Goal: Browse casually

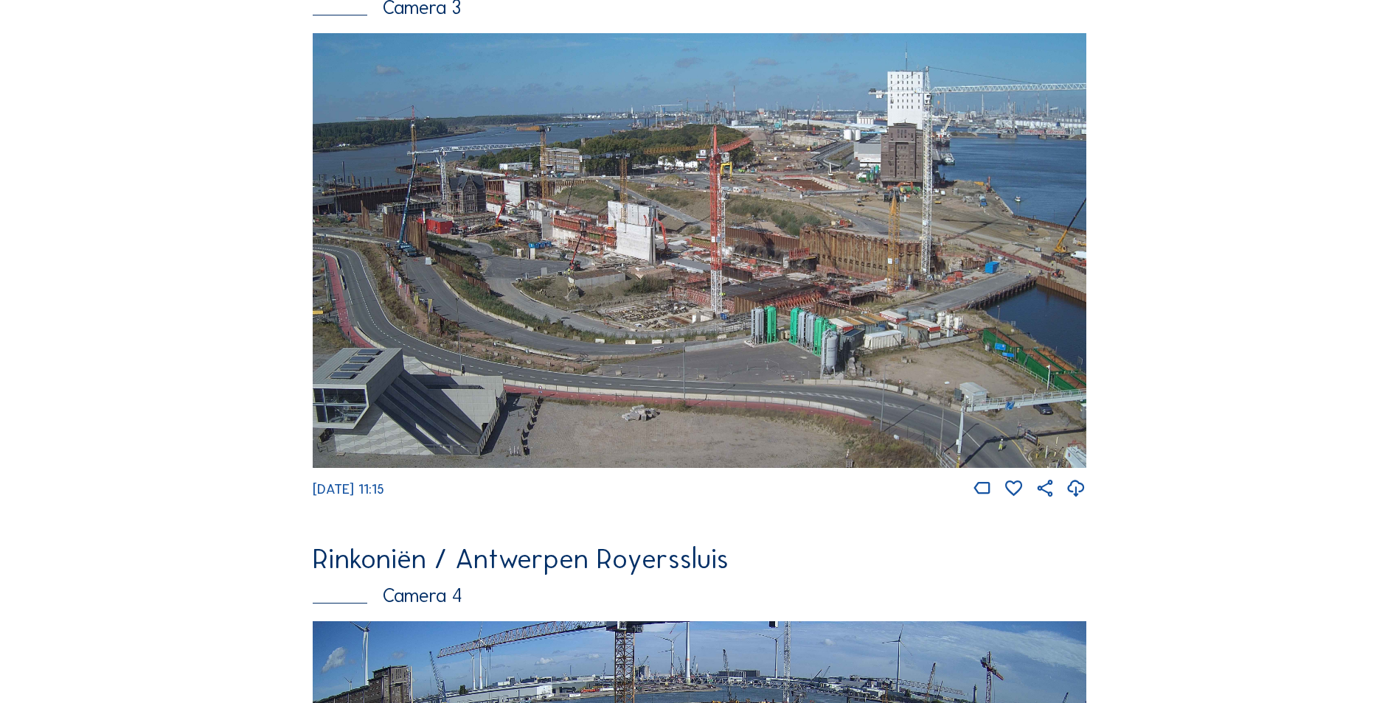
scroll to position [1997, 0]
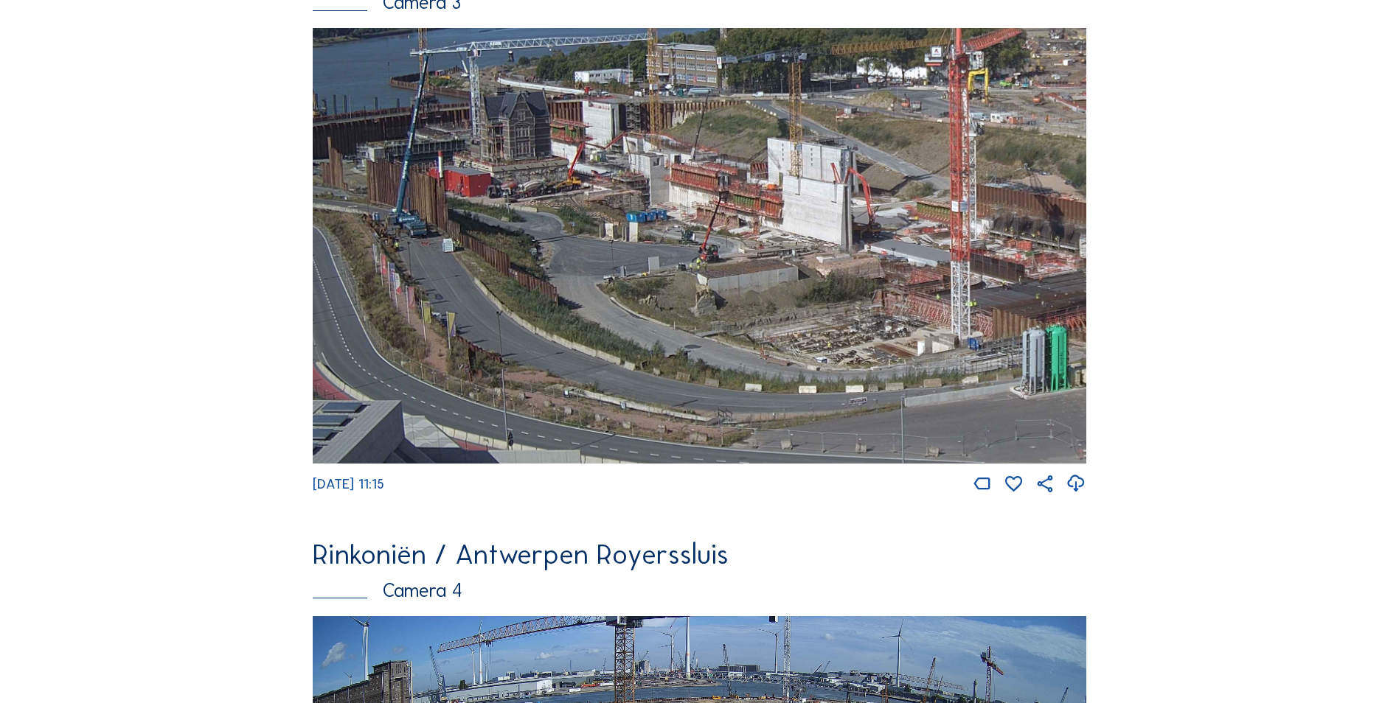
drag, startPoint x: 529, startPoint y: 256, endPoint x: 603, endPoint y: 245, distance: 75.3
click at [603, 245] on img at bounding box center [699, 245] width 773 height 435
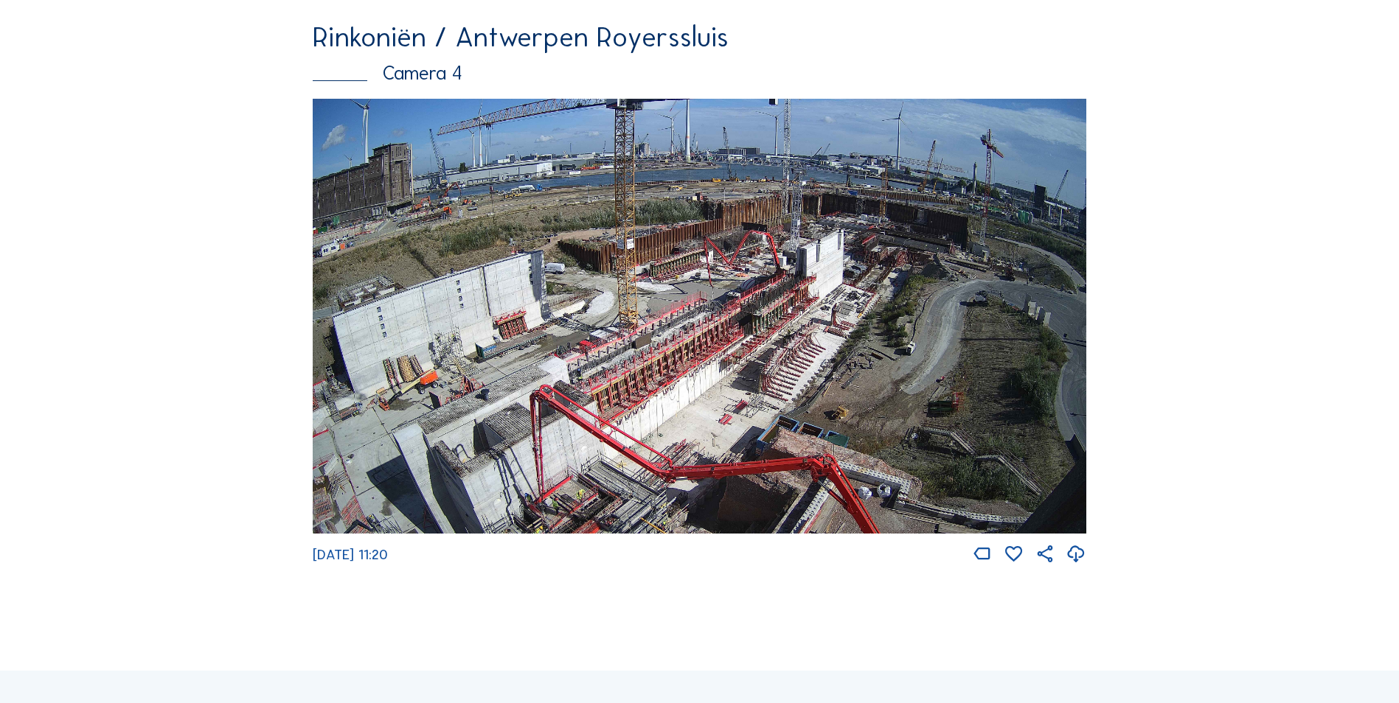
scroll to position [2587, 0]
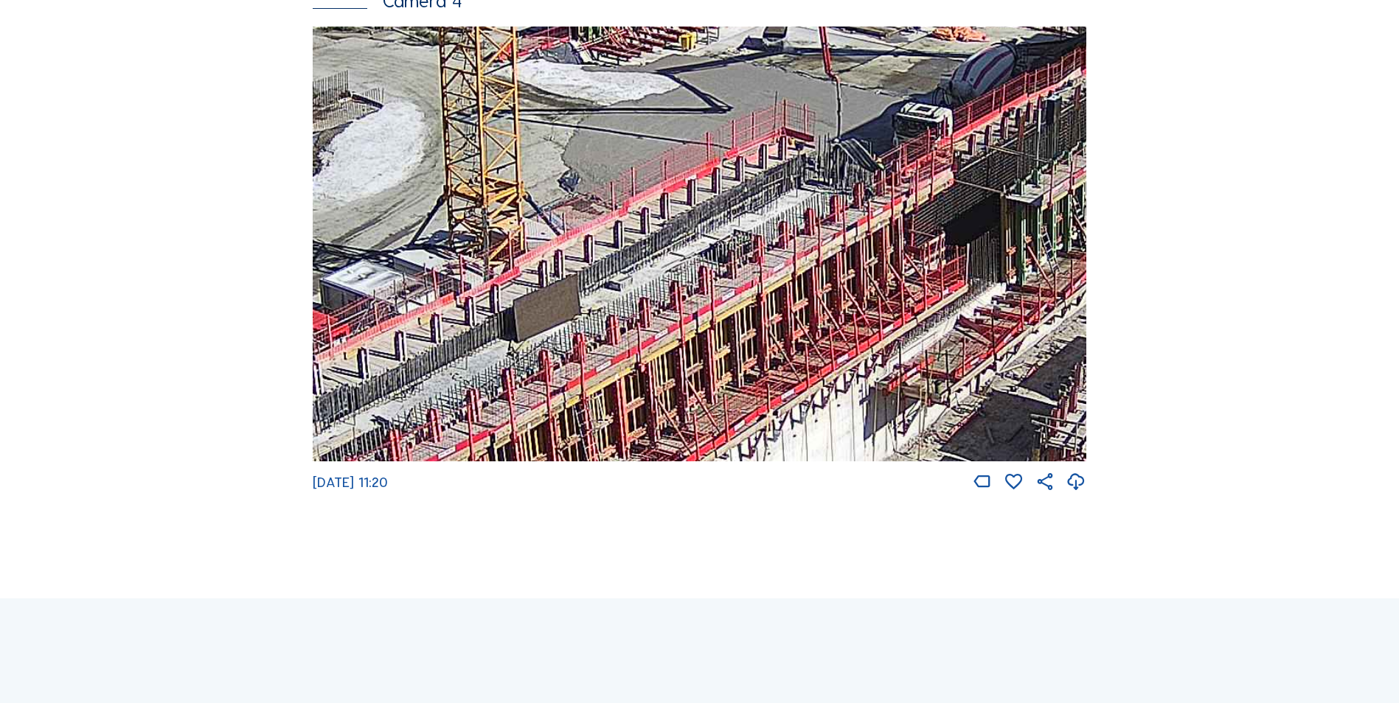
drag, startPoint x: 666, startPoint y: 223, endPoint x: 651, endPoint y: 120, distance: 103.5
click at [651, 120] on img at bounding box center [699, 244] width 773 height 435
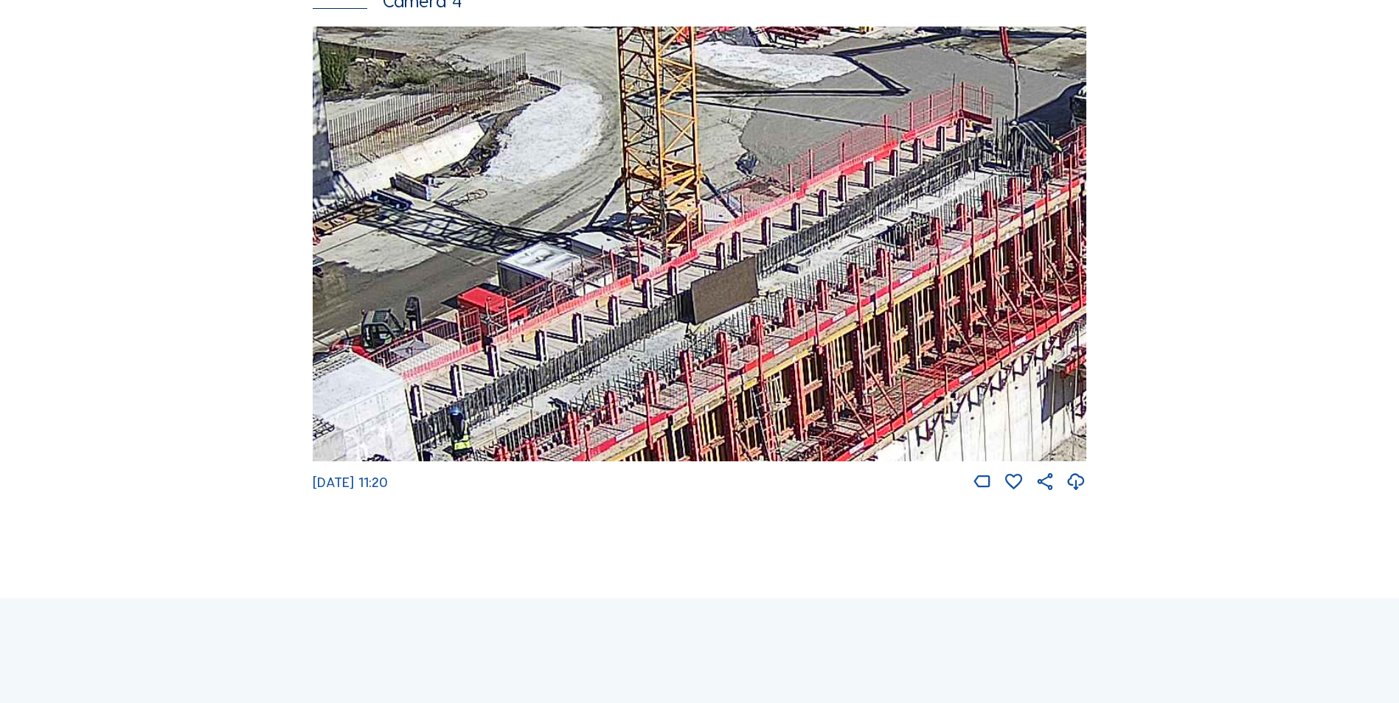
drag, startPoint x: 550, startPoint y: 177, endPoint x: 692, endPoint y: 158, distance: 143.6
click at [692, 158] on img at bounding box center [699, 244] width 773 height 435
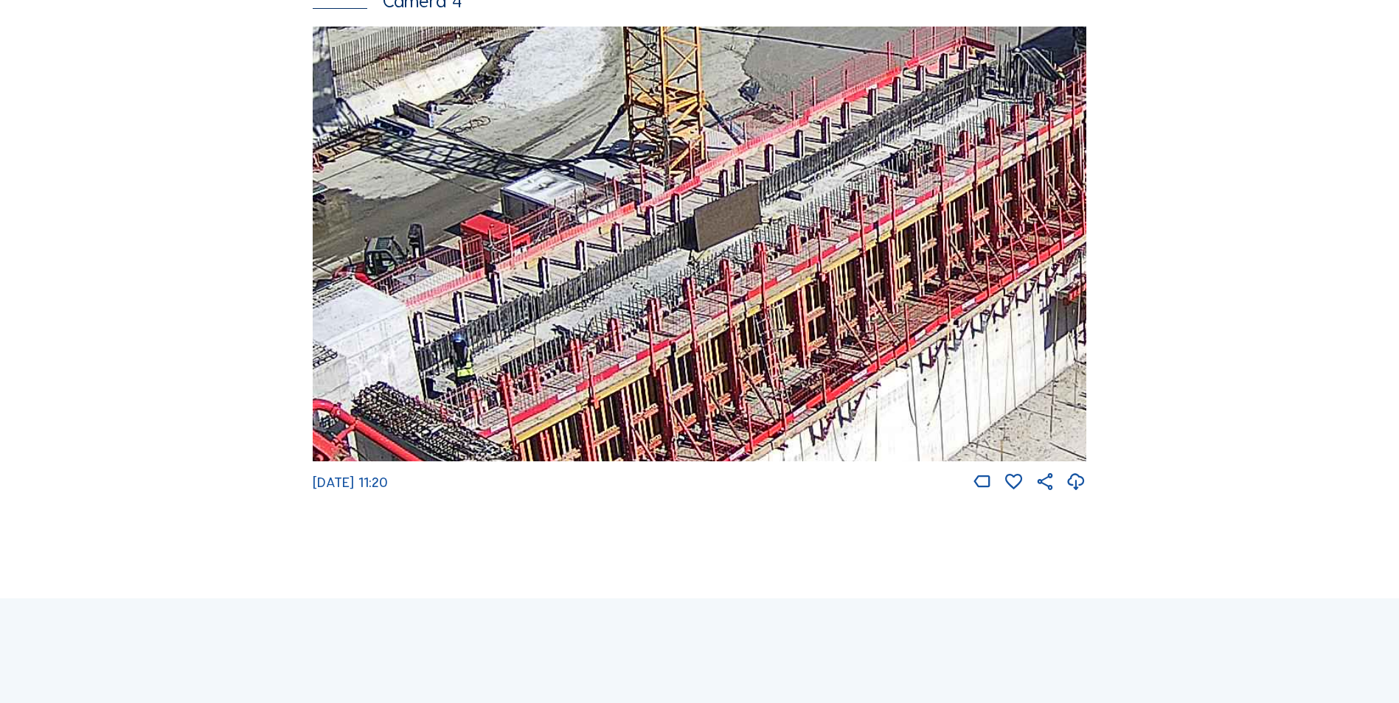
drag, startPoint x: 661, startPoint y: 200, endPoint x: 673, endPoint y: 131, distance: 70.4
click at [673, 131] on img at bounding box center [699, 244] width 773 height 435
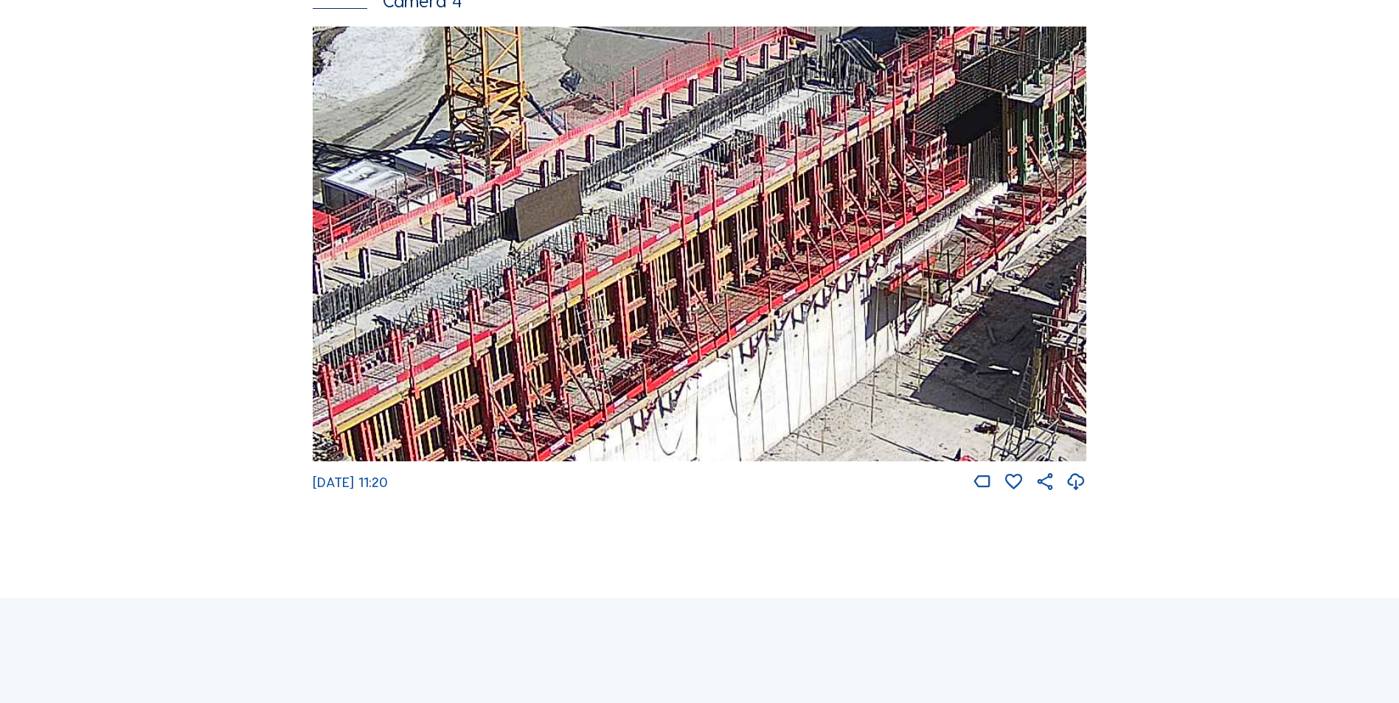
drag, startPoint x: 636, startPoint y: 252, endPoint x: 368, endPoint y: 266, distance: 268.8
click at [368, 266] on img at bounding box center [699, 244] width 773 height 435
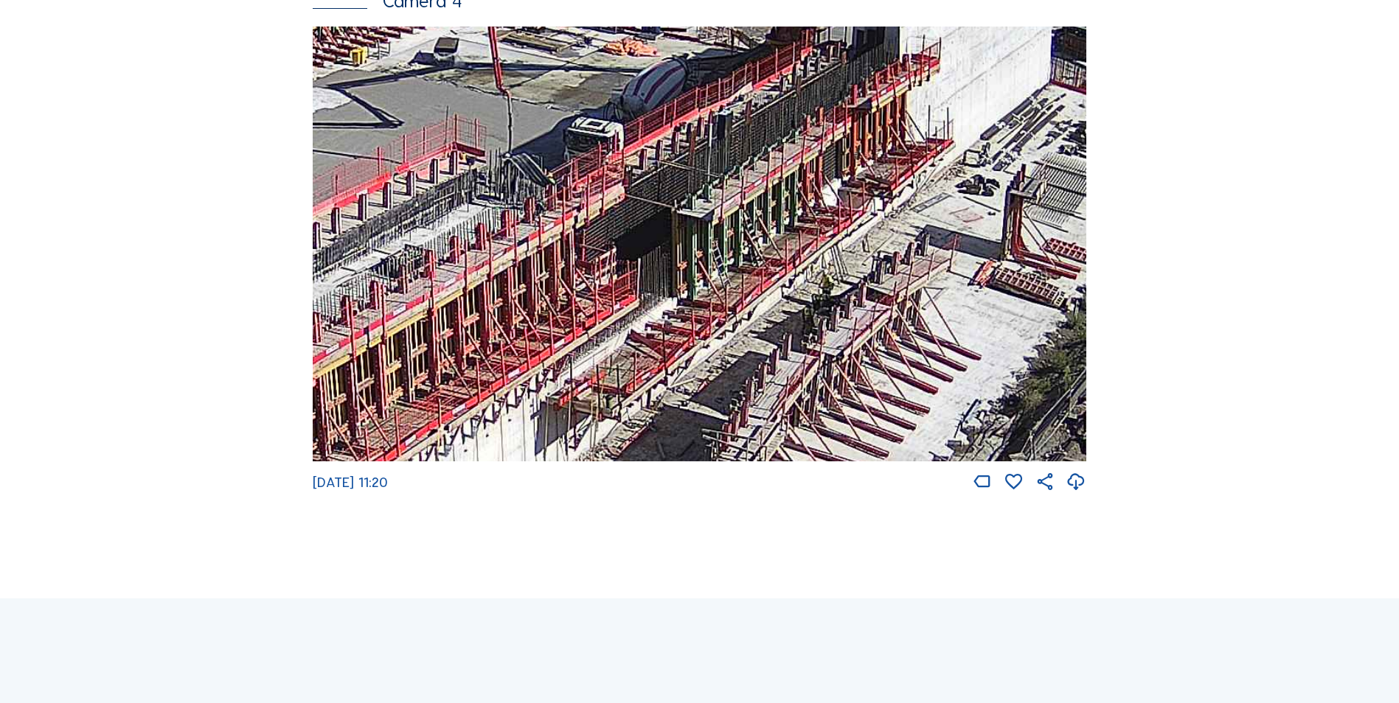
drag, startPoint x: 798, startPoint y: 174, endPoint x: 585, endPoint y: 255, distance: 228.0
click at [586, 255] on img at bounding box center [699, 244] width 773 height 435
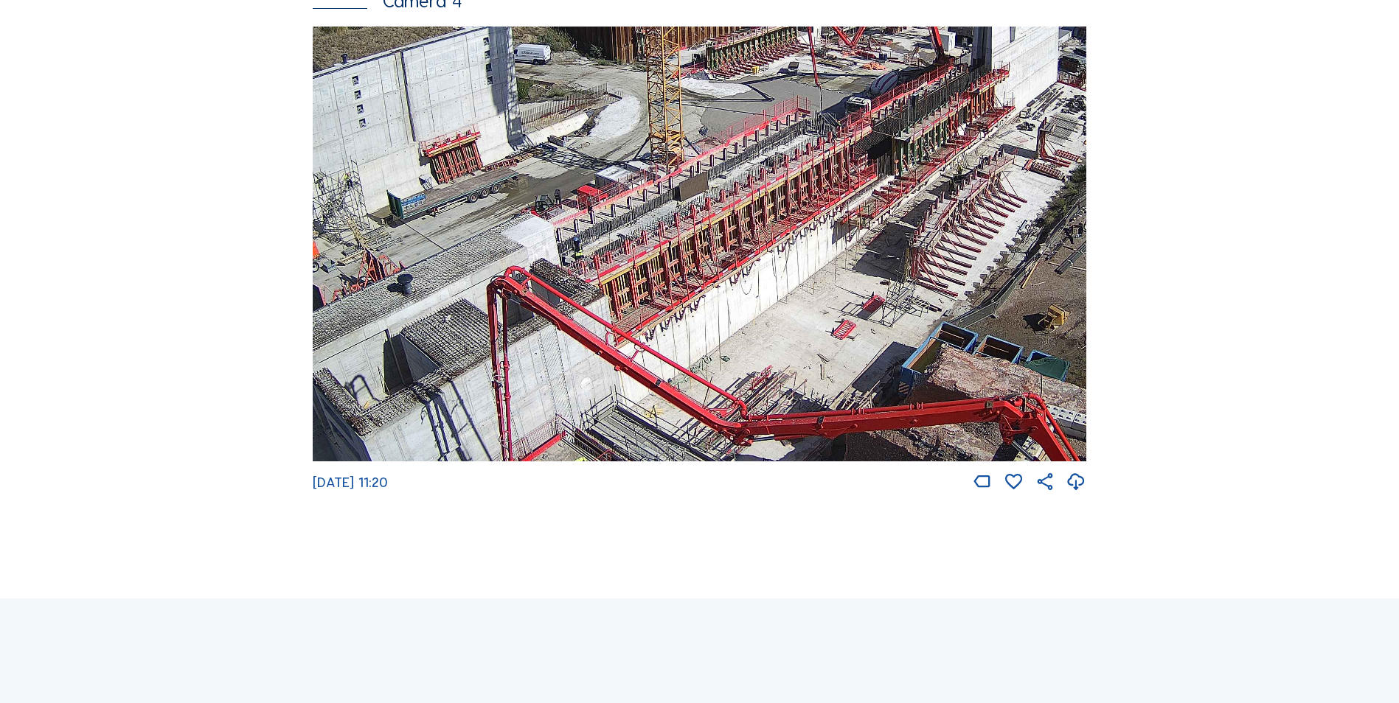
drag, startPoint x: 482, startPoint y: 285, endPoint x: 785, endPoint y: 120, distance: 344.8
click at [778, 133] on img at bounding box center [699, 244] width 773 height 435
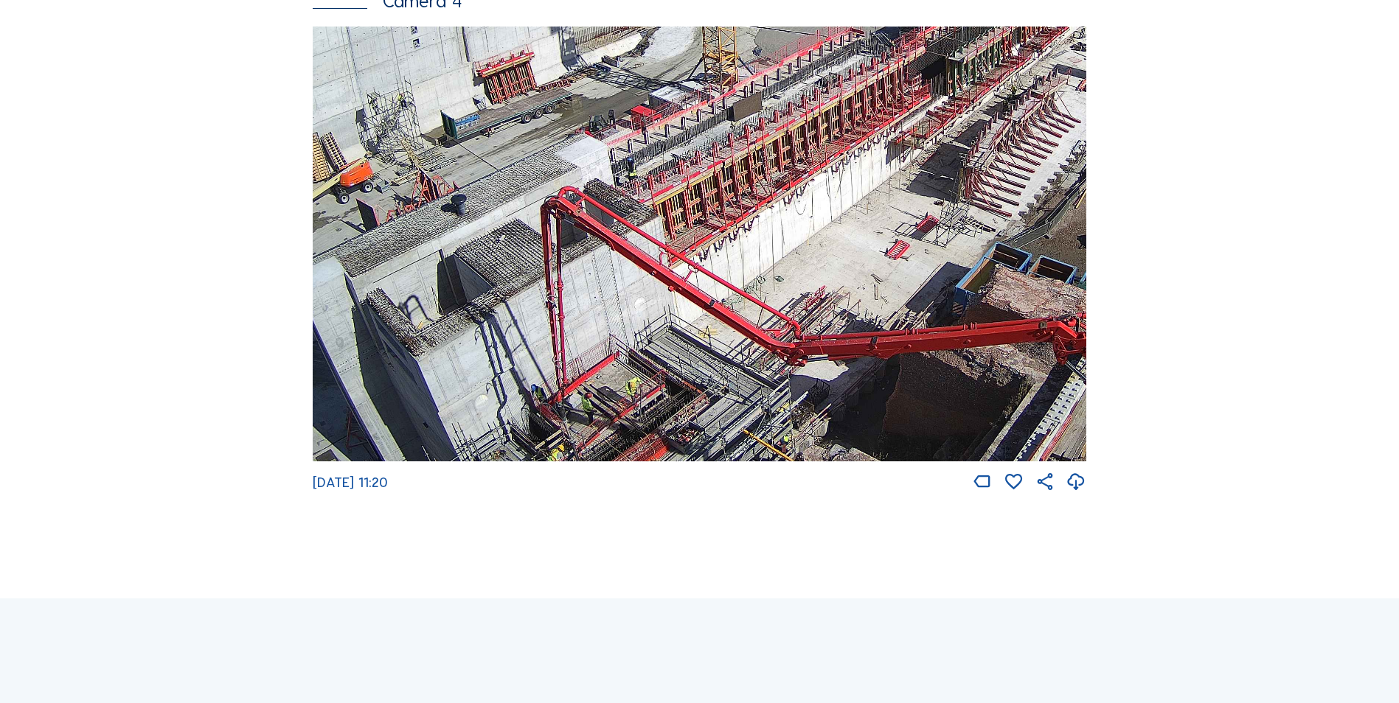
drag, startPoint x: 591, startPoint y: 372, endPoint x: 636, endPoint y: 195, distance: 181.9
click at [636, 195] on img at bounding box center [699, 244] width 773 height 435
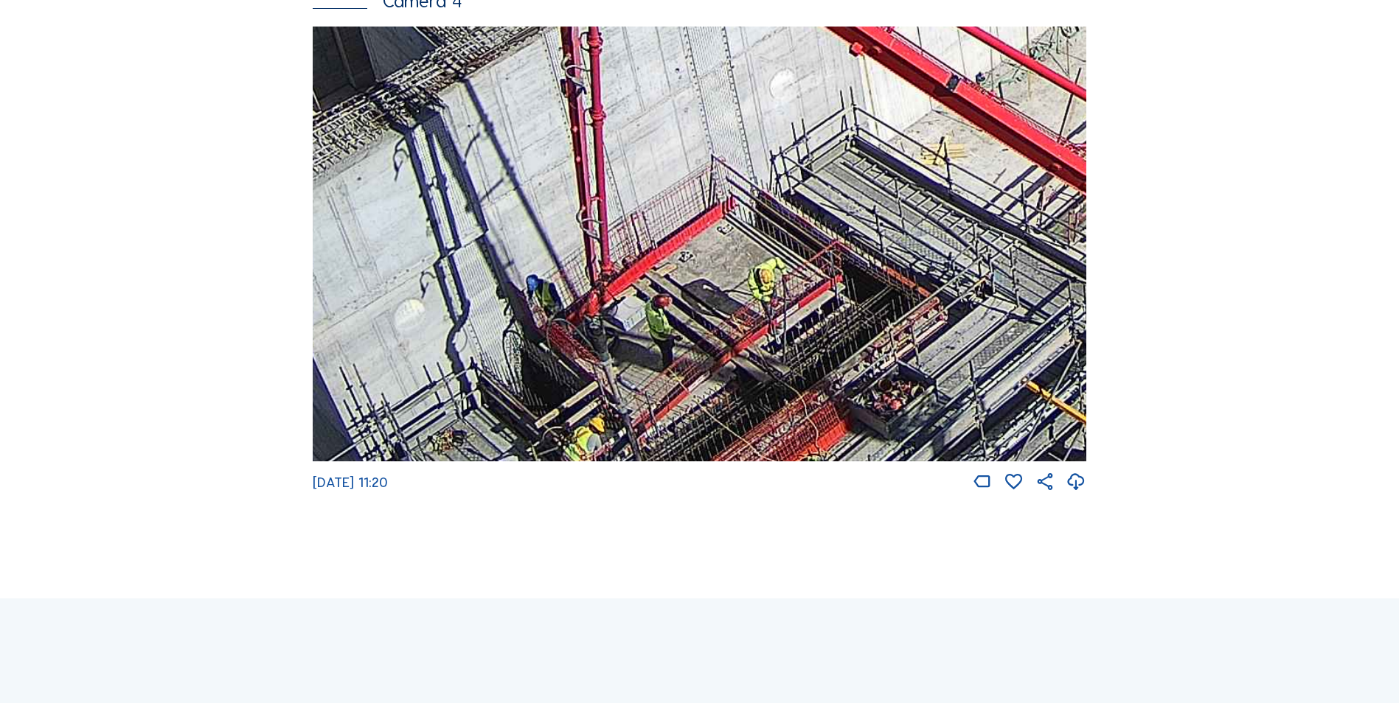
drag, startPoint x: 588, startPoint y: 375, endPoint x: 655, endPoint y: 212, distance: 176.9
click at [655, 212] on img at bounding box center [699, 244] width 773 height 435
